Goal: Information Seeking & Learning: Learn about a topic

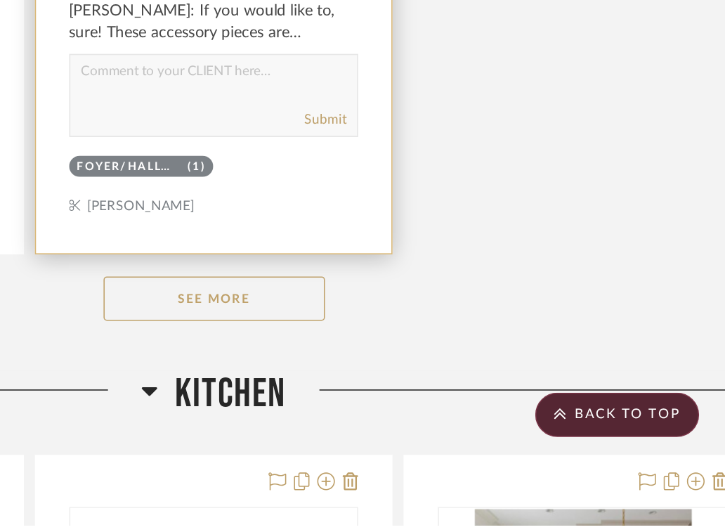
scroll to position [7135, 243]
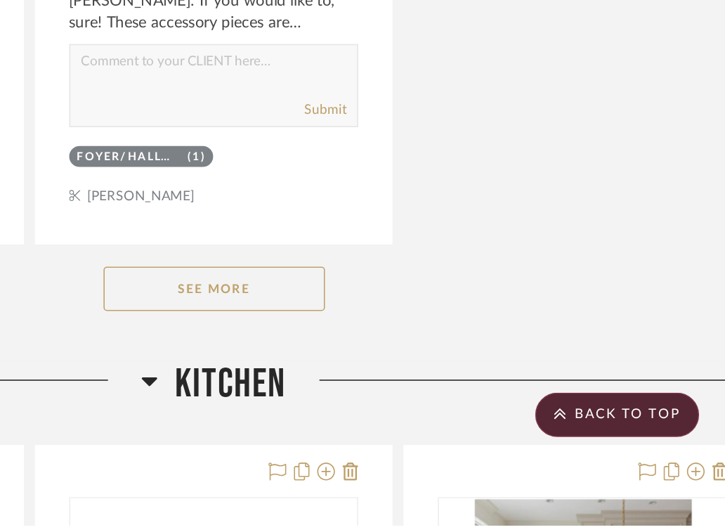
click at [417, 379] on button "See More" at bounding box center [401, 381] width 140 height 28
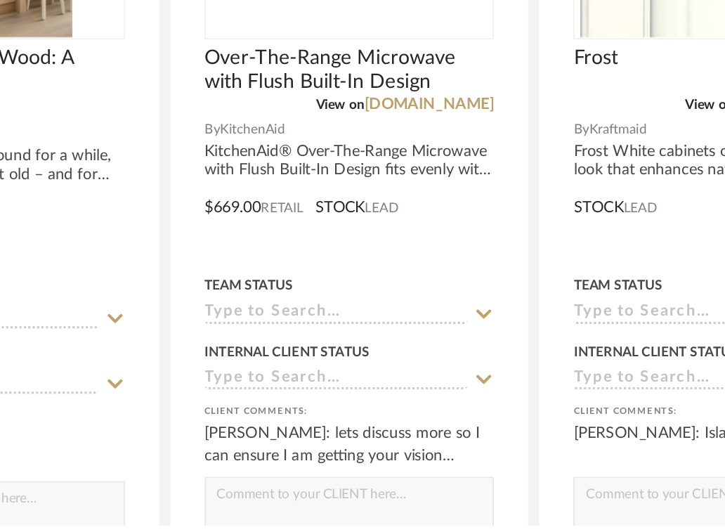
scroll to position [8864, 286]
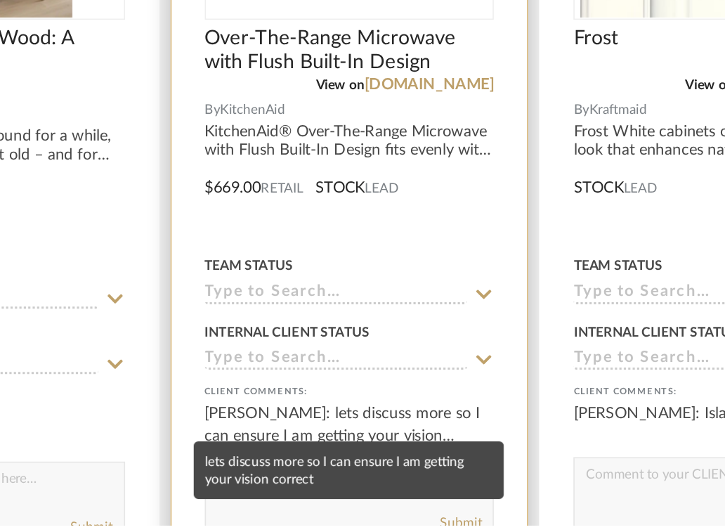
click at [360, 454] on div "[PERSON_NAME]: lets discuss more so I can ensure I am getting your vision corre…" at bounding box center [357, 468] width 184 height 28
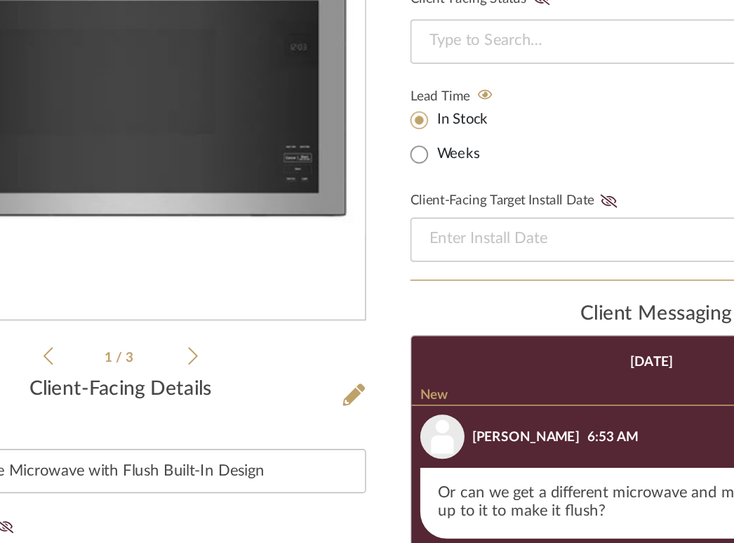
scroll to position [0, 0]
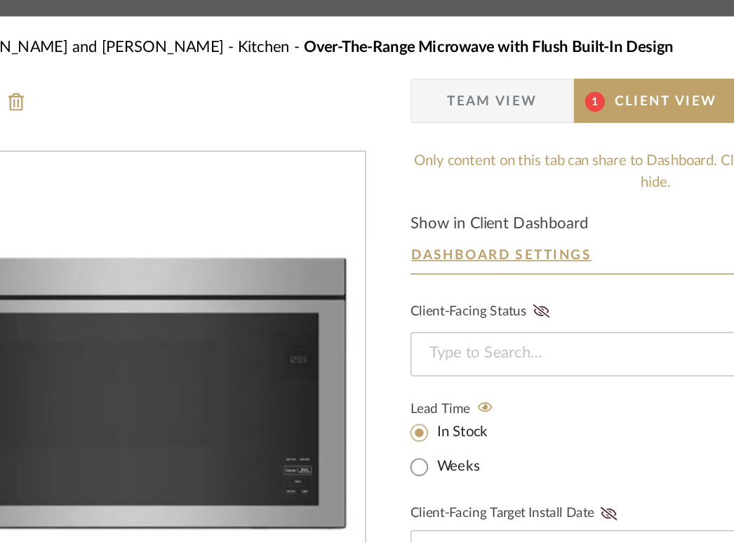
click at [546, 57] on span "Client View" at bounding box center [558, 64] width 65 height 28
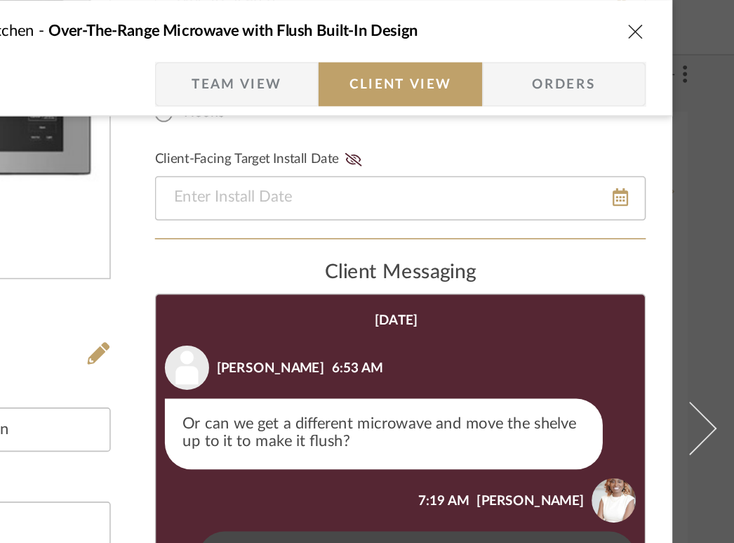
scroll to position [225, 39]
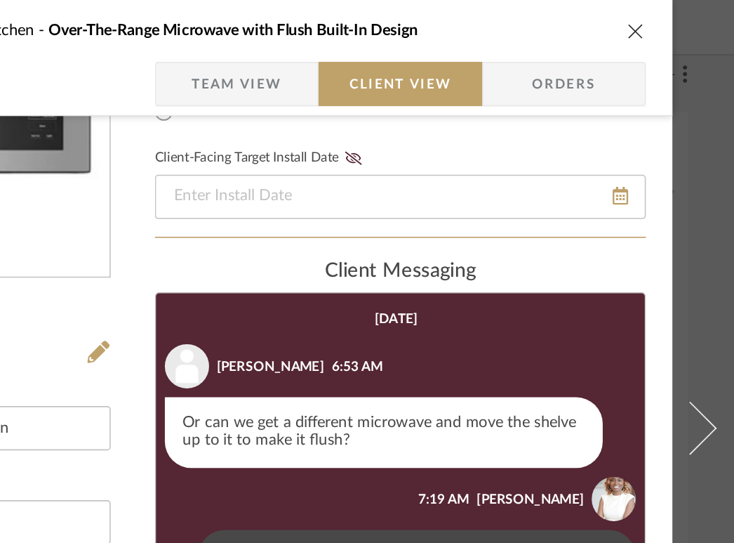
click at [666, 14] on icon "close" at bounding box center [671, 19] width 11 height 11
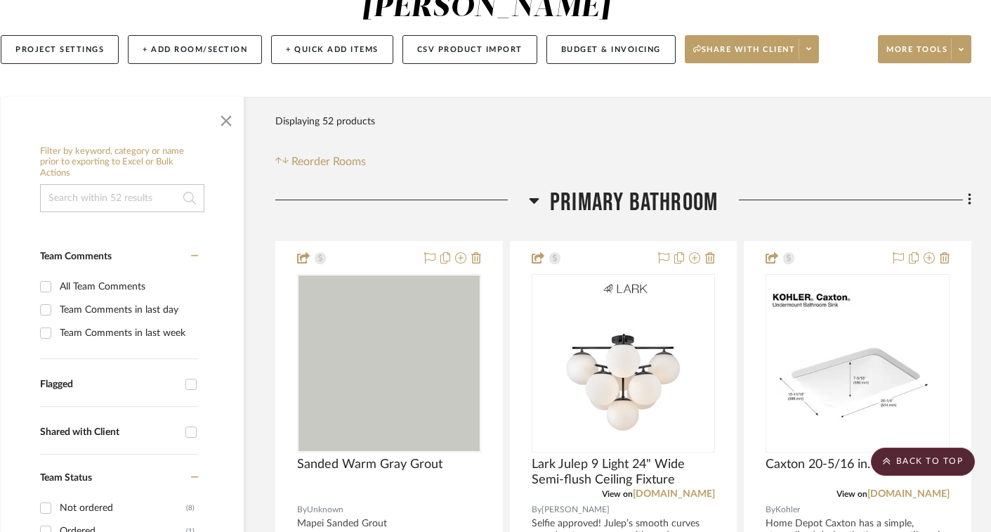
scroll to position [0, 20]
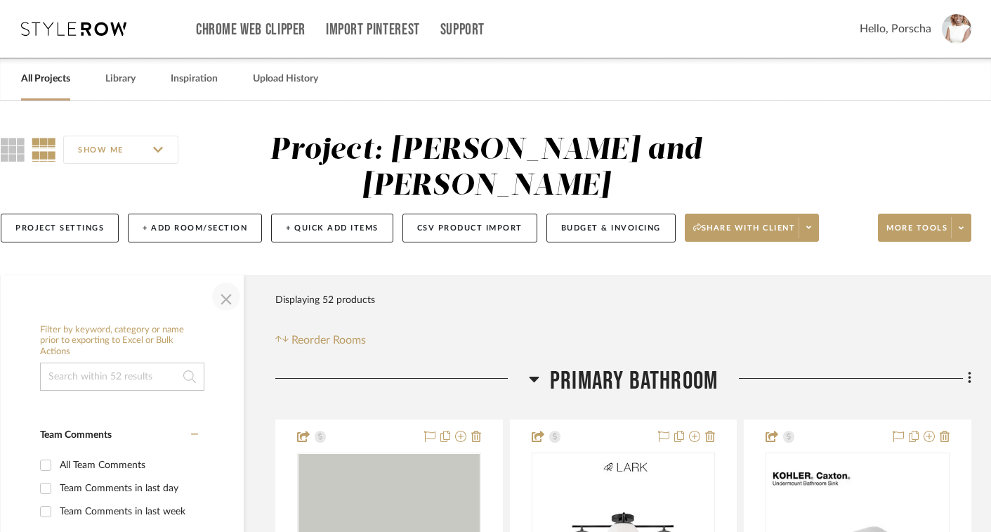
click at [226, 301] on span "button" at bounding box center [226, 296] width 34 height 34
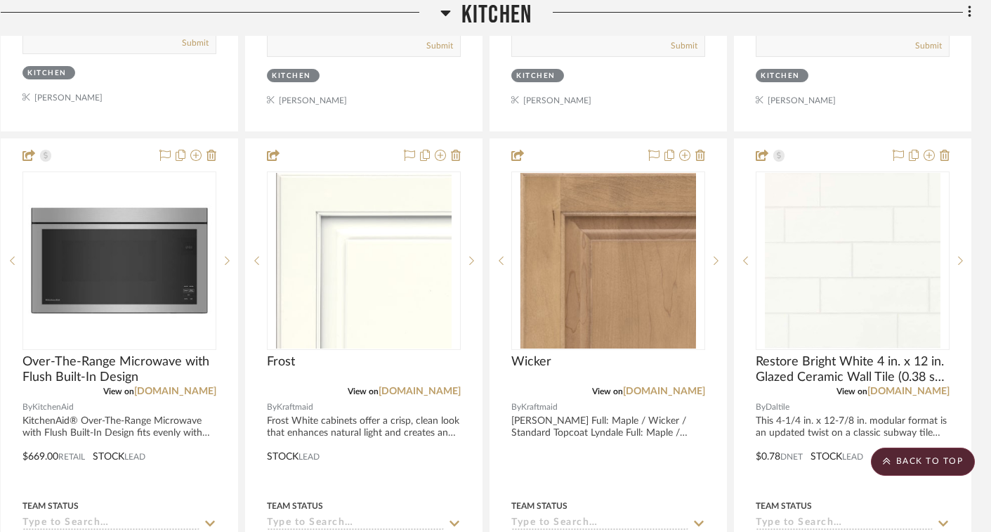
scroll to position [6268, 20]
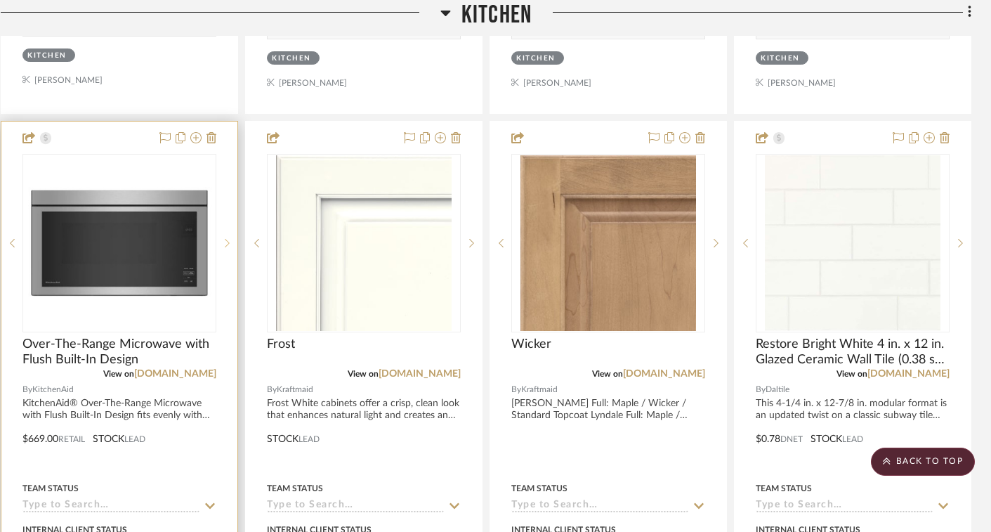
click at [226, 230] on div at bounding box center [226, 243] width 21 height 178
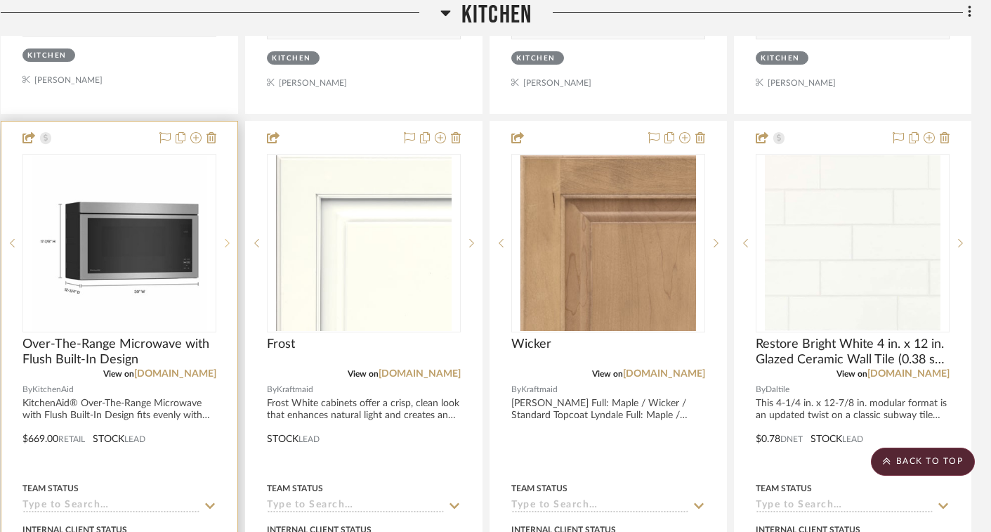
click at [226, 230] on div at bounding box center [226, 243] width 21 height 178
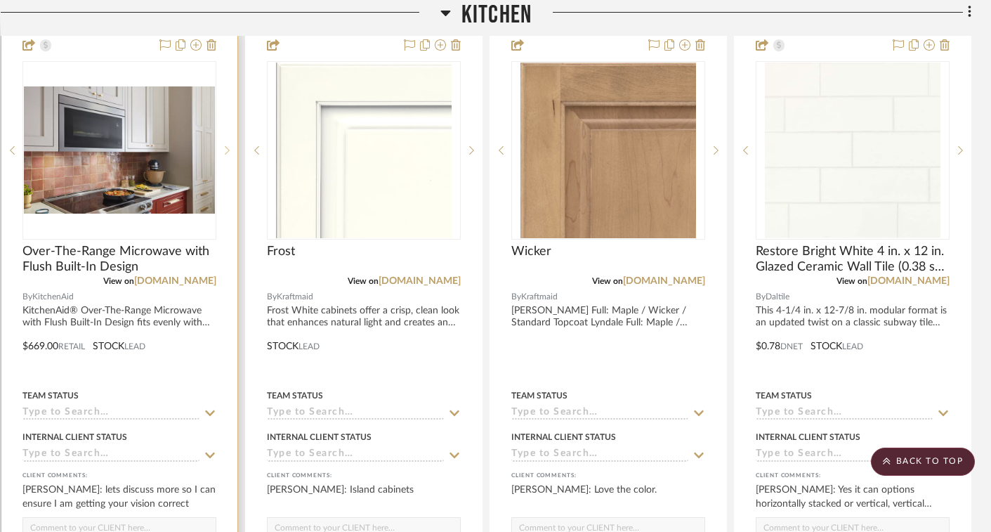
scroll to position [6386, 20]
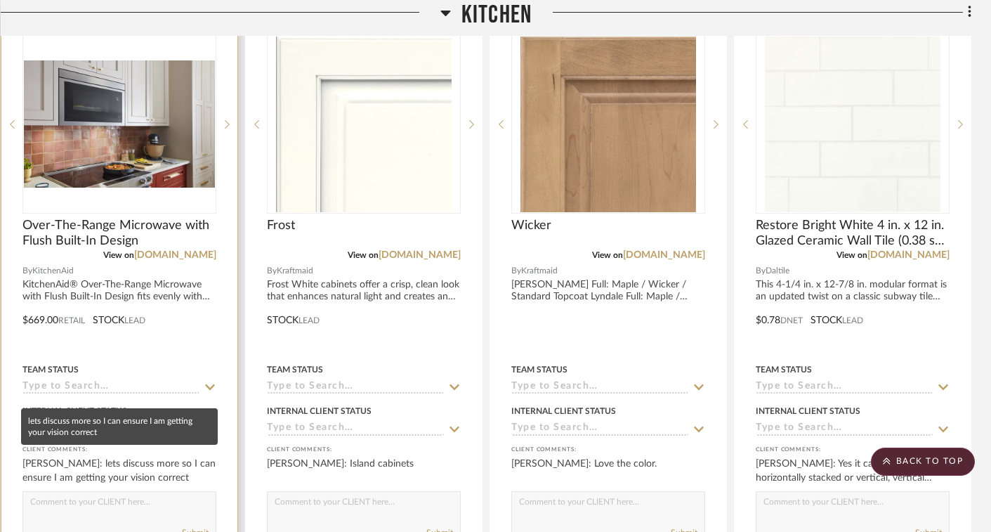
click at [141, 466] on div "[PERSON_NAME]: lets discuss more so I can ensure I am getting your vision corre…" at bounding box center [119, 470] width 194 height 28
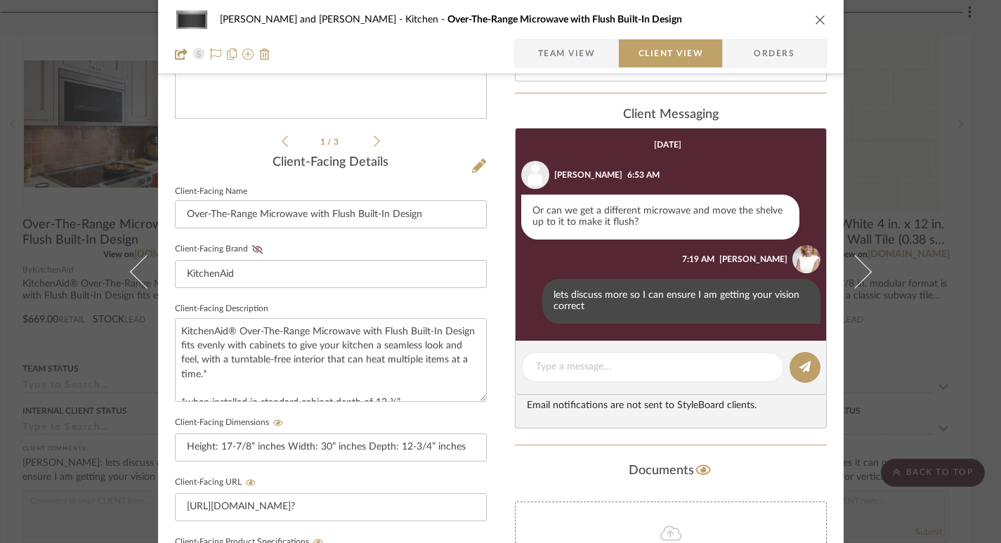
scroll to position [288, 0]
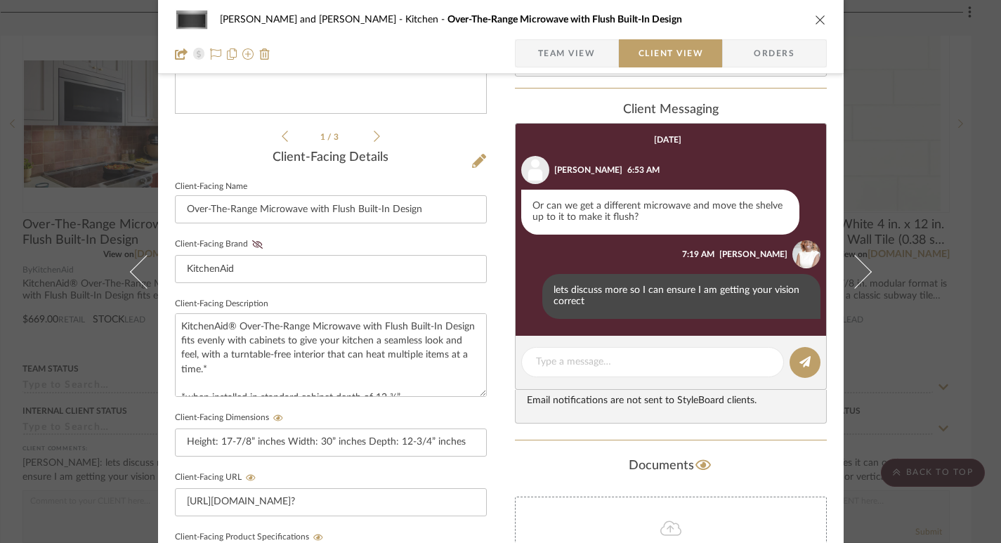
click at [724, 17] on icon "close" at bounding box center [820, 19] width 11 height 11
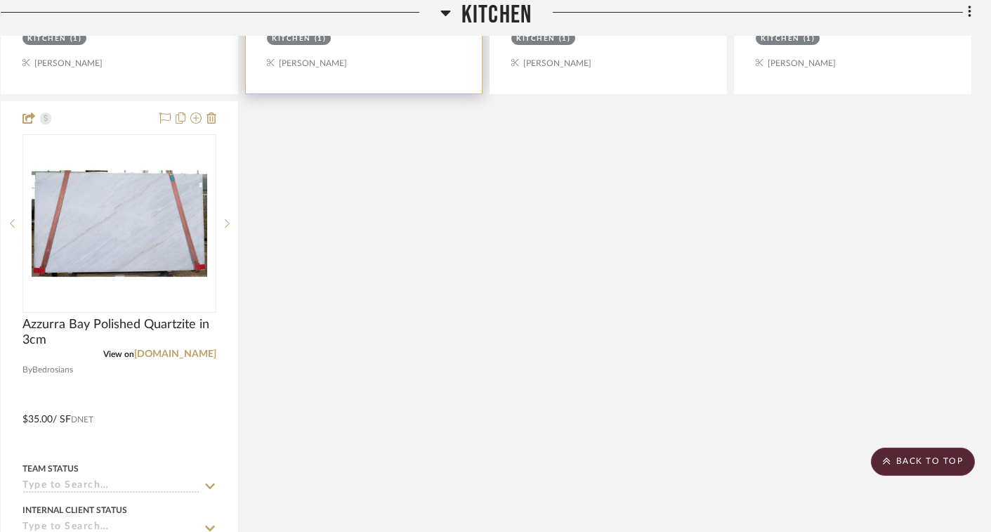
scroll to position [6916, 20]
